Goal: Complete application form

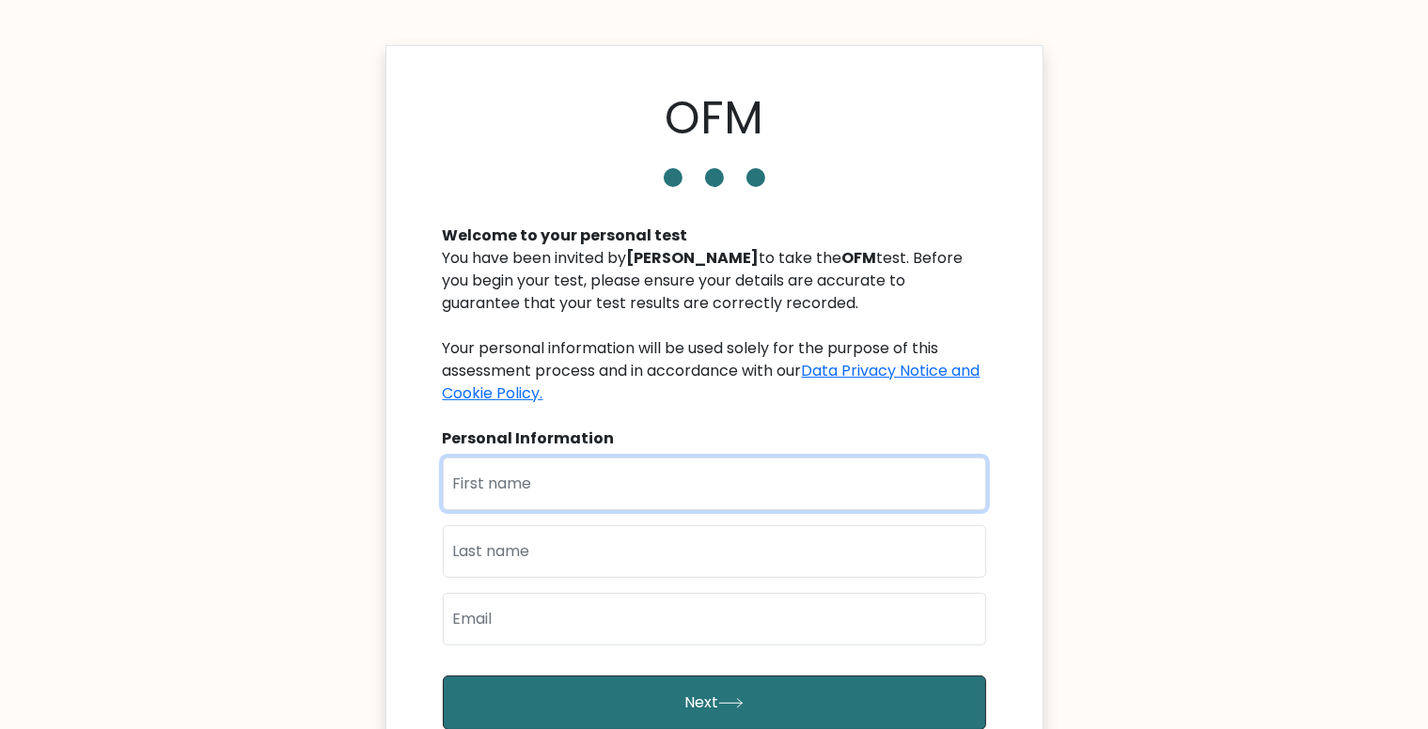
click at [508, 475] on input "text" at bounding box center [714, 484] width 543 height 53
type input "[PERSON_NAME]"
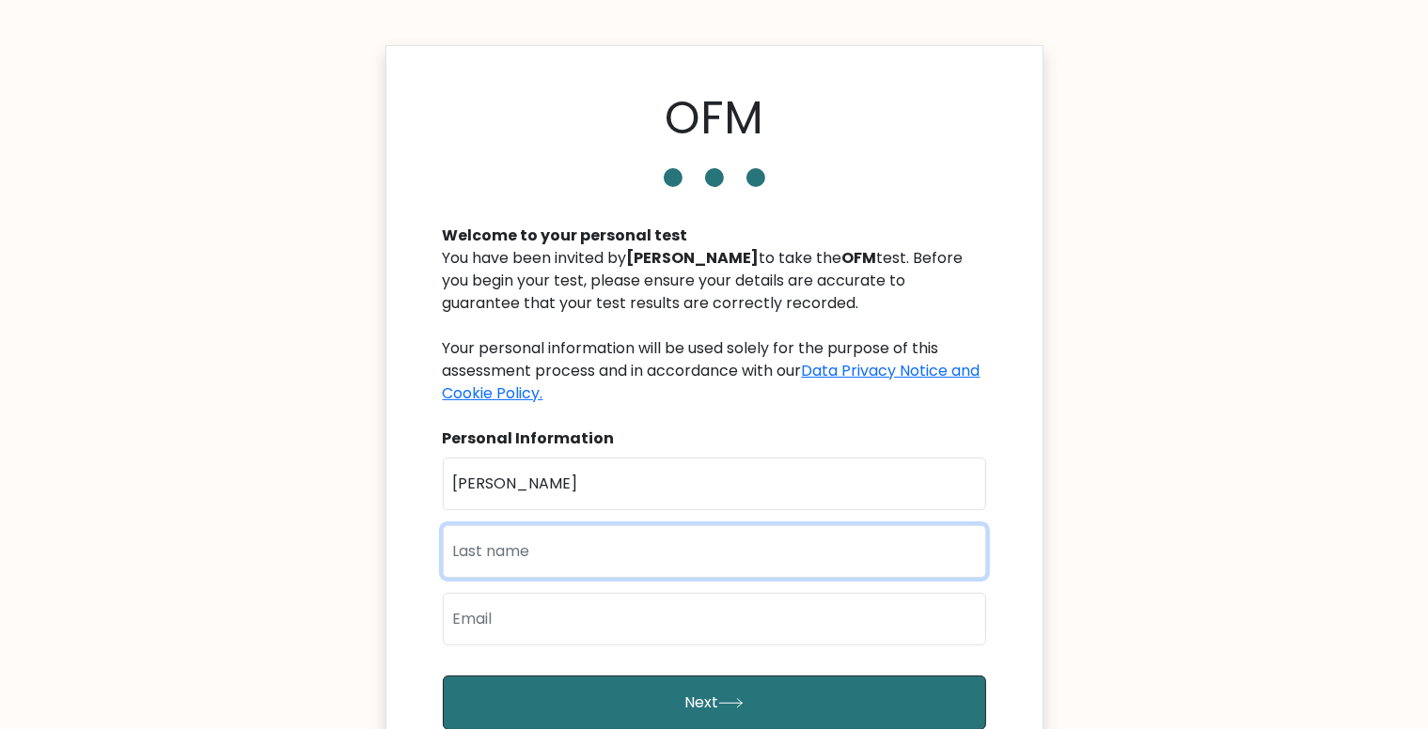
click at [621, 525] on input "text" at bounding box center [714, 551] width 543 height 53
type input "[PERSON_NAME]"
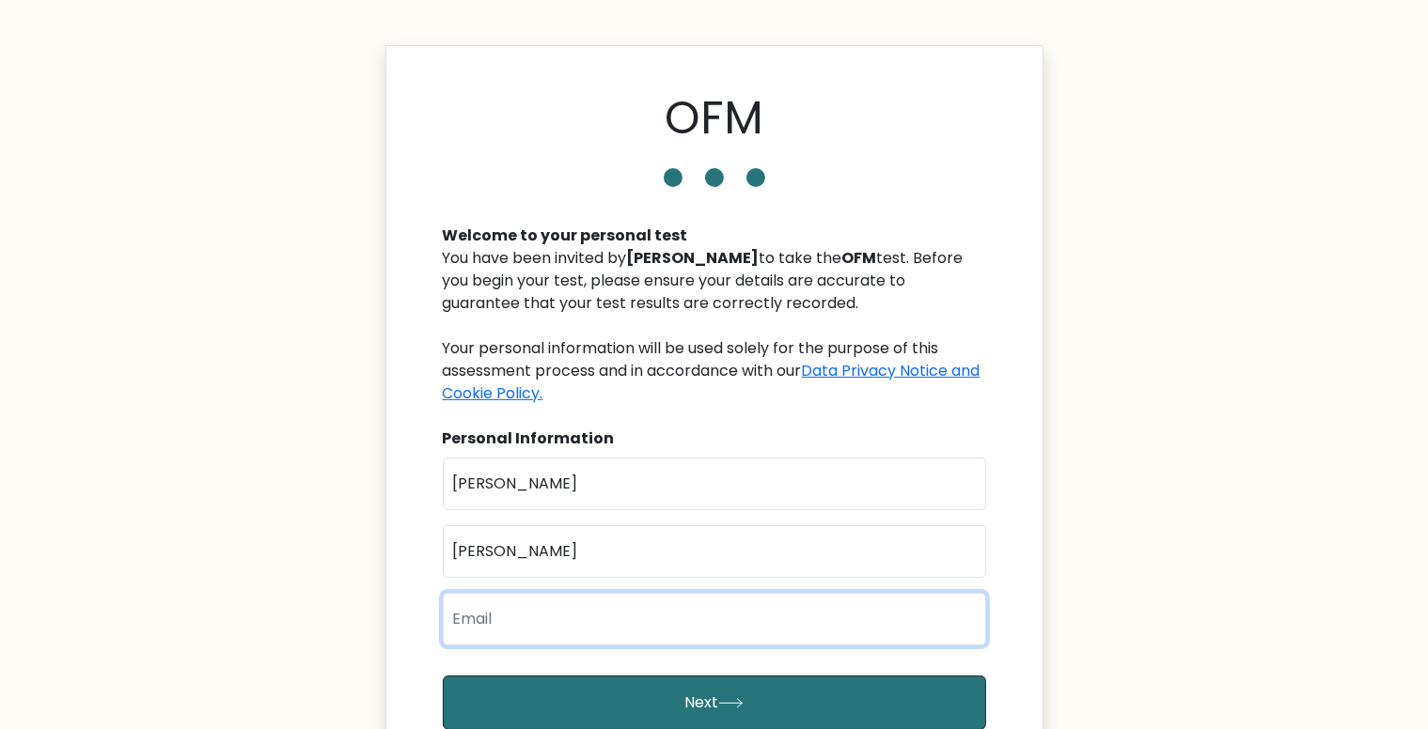
click at [603, 593] on input "email" at bounding box center [714, 619] width 543 height 53
type input "[EMAIL_ADDRESS][DOMAIN_NAME]"
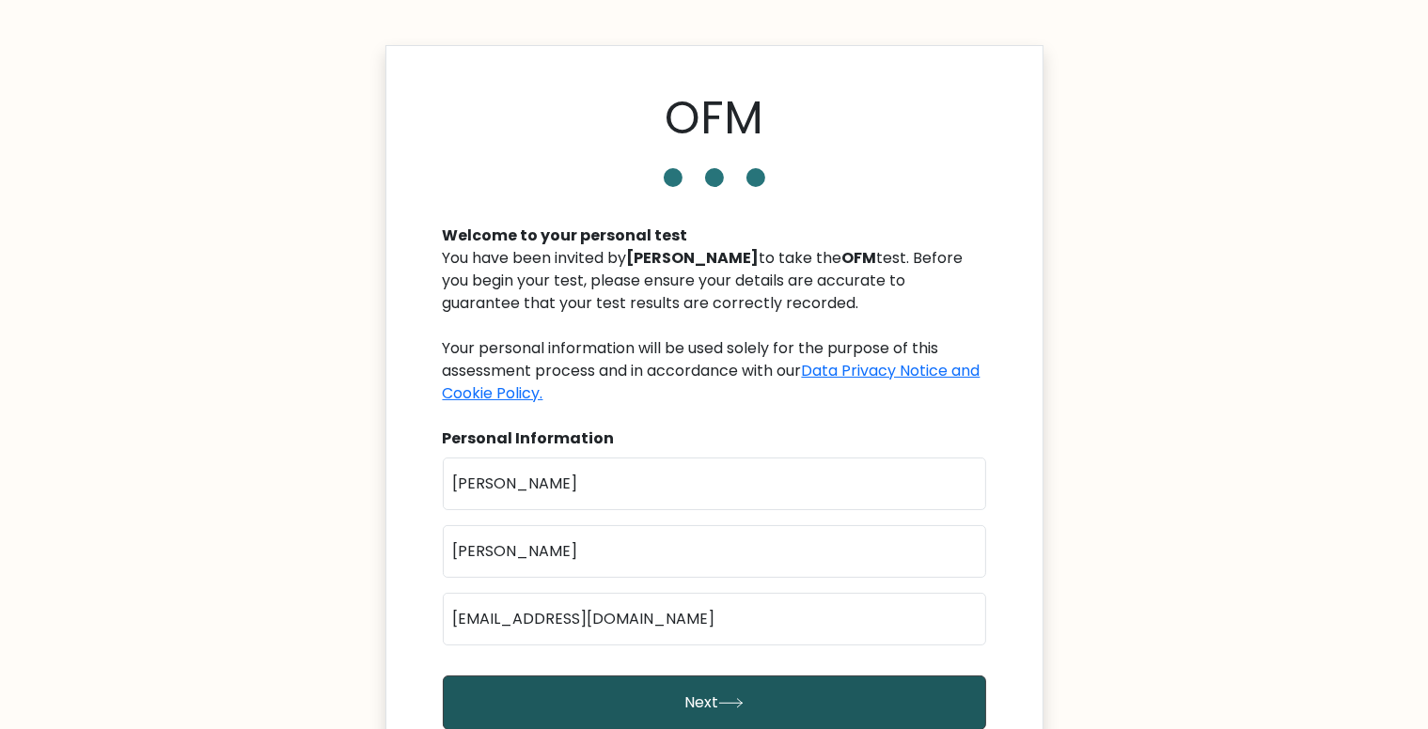
click at [677, 676] on button "Next" at bounding box center [714, 703] width 543 height 55
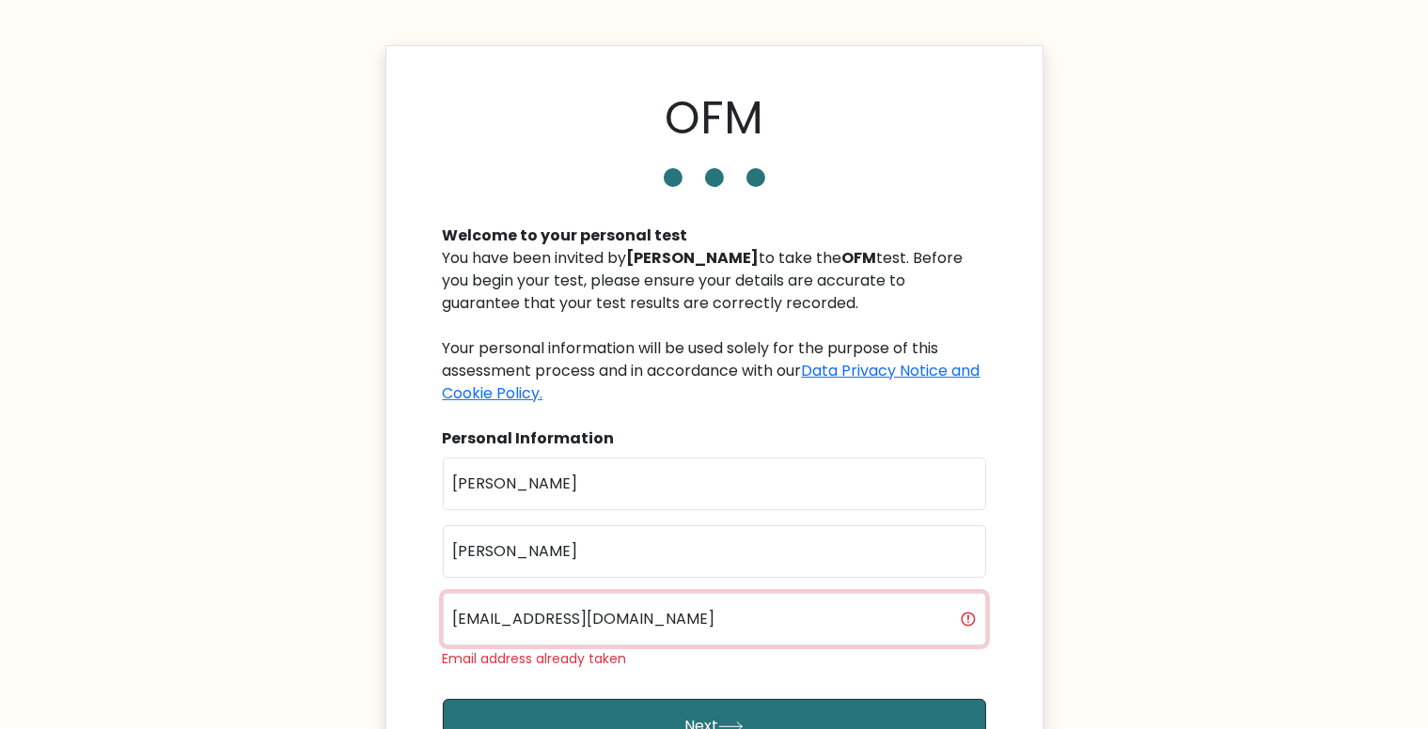
click at [760, 596] on input "[EMAIL_ADDRESS][DOMAIN_NAME]" at bounding box center [714, 619] width 543 height 53
click at [686, 593] on input "[EMAIL_ADDRESS][DOMAIN_NAME]" at bounding box center [714, 619] width 543 height 53
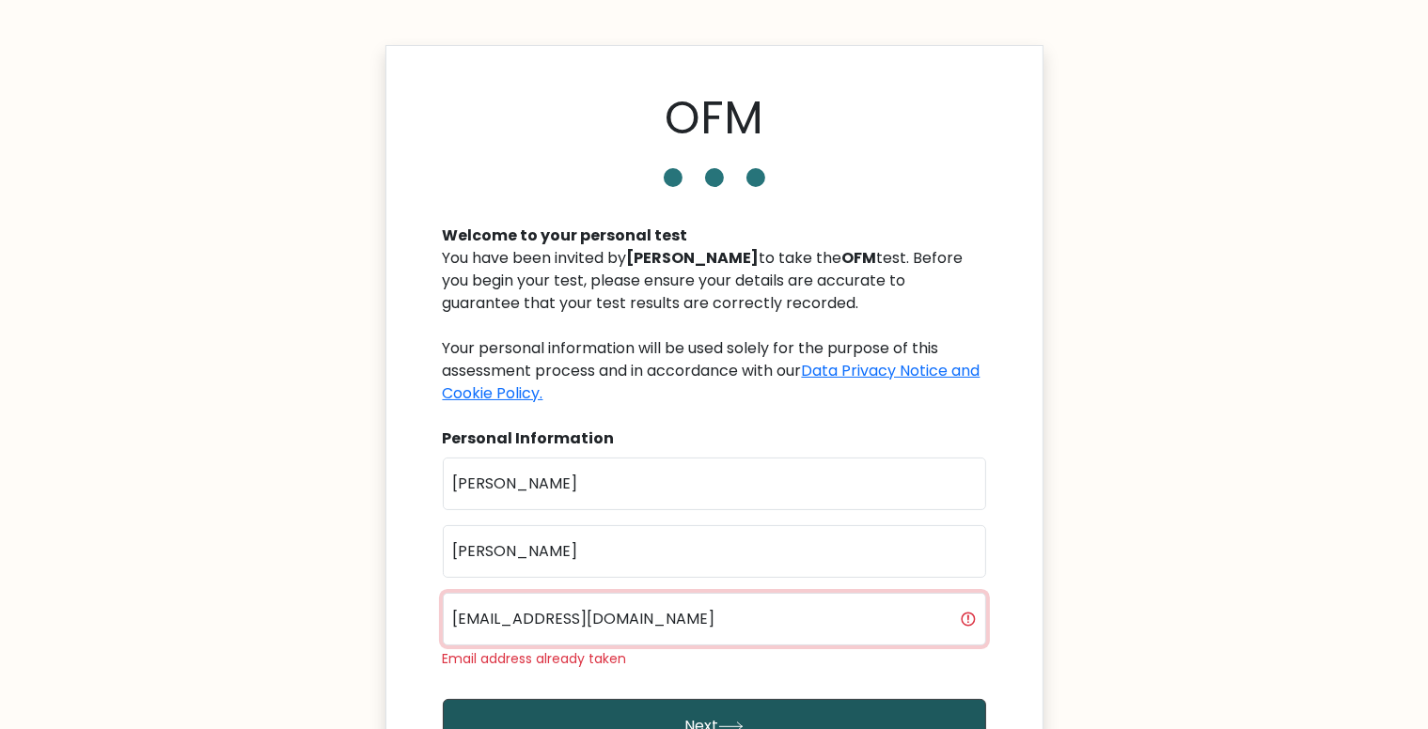
type input "[EMAIL_ADDRESS][DOMAIN_NAME]"
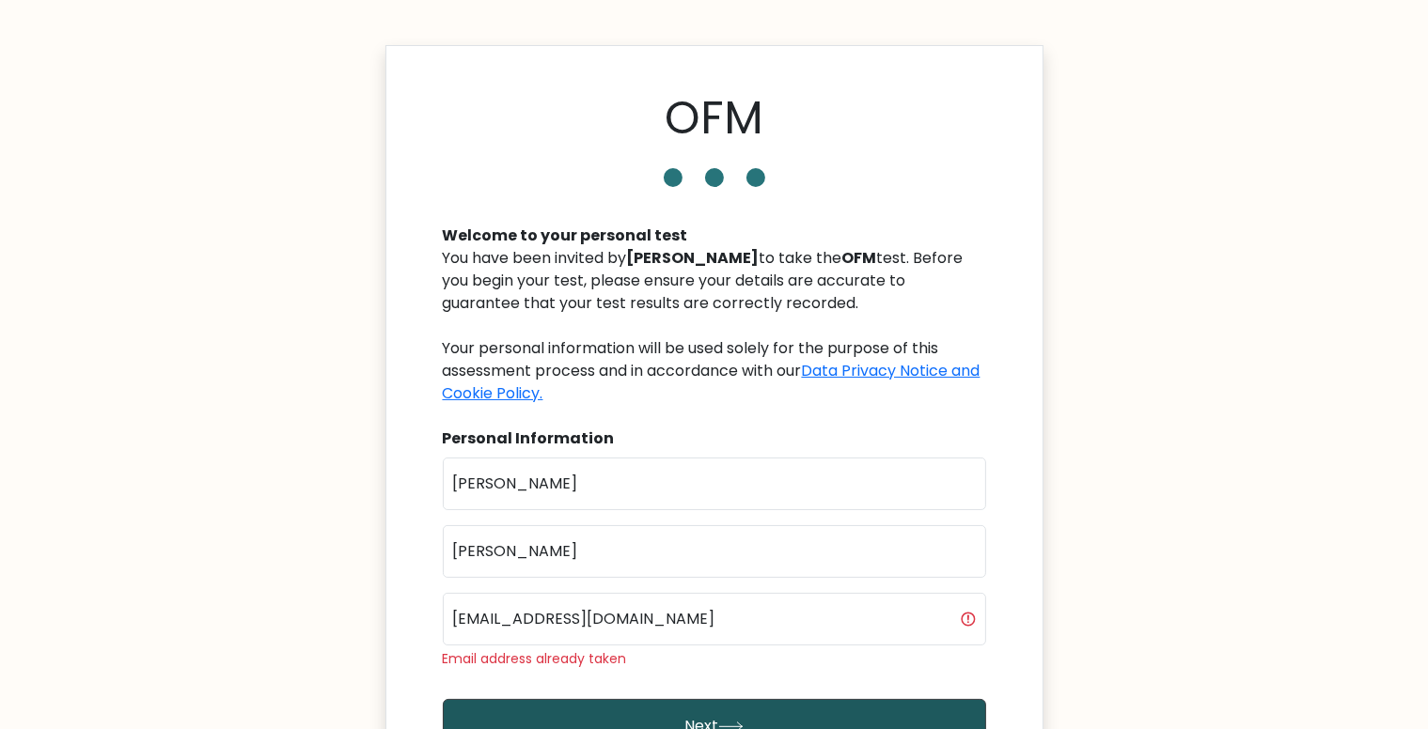
click at [745, 702] on button "Next" at bounding box center [714, 726] width 543 height 55
